Goal: Navigation & Orientation: Find specific page/section

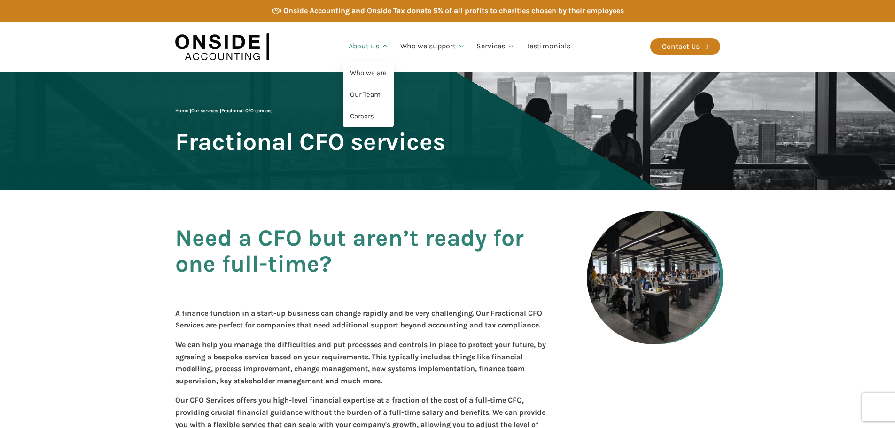
click at [369, 46] on link "About us" at bounding box center [369, 47] width 52 height 32
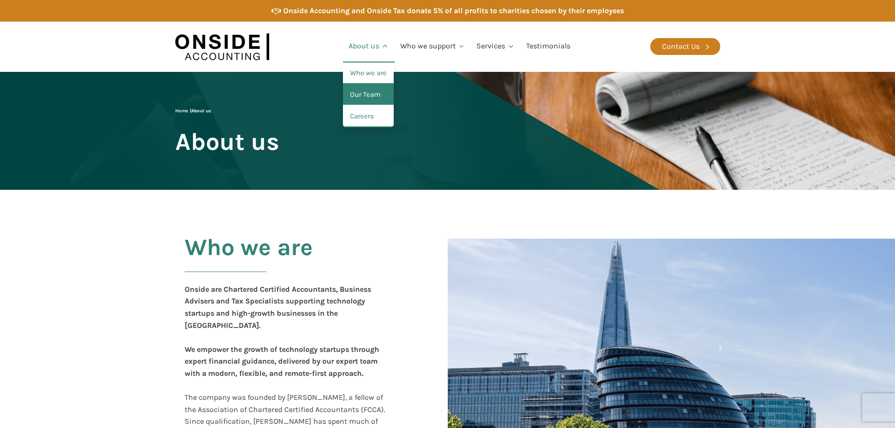
click at [374, 95] on link "Our Team" at bounding box center [368, 95] width 51 height 22
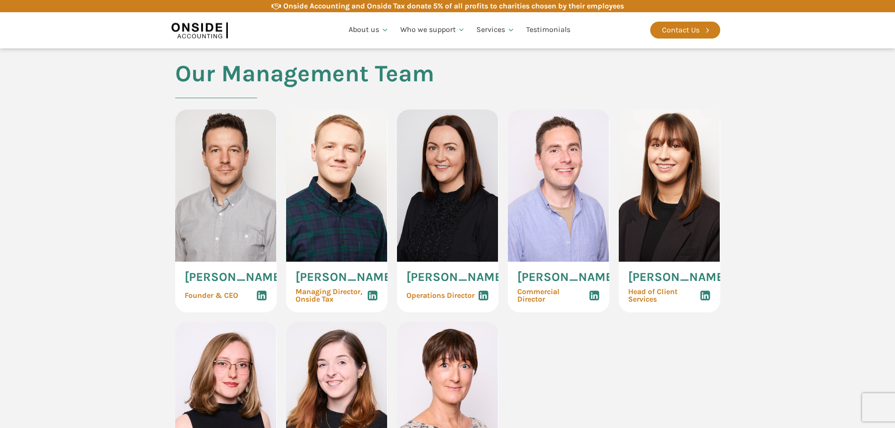
scroll to position [376, 0]
